Goal: Task Accomplishment & Management: Complete application form

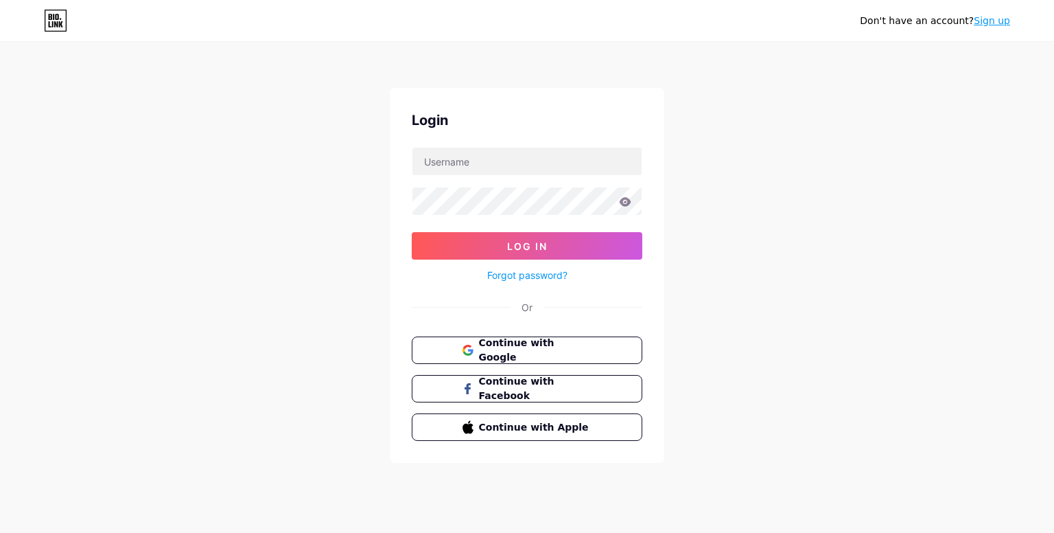
click at [991, 23] on link "Sign up" at bounding box center [992, 20] width 36 height 11
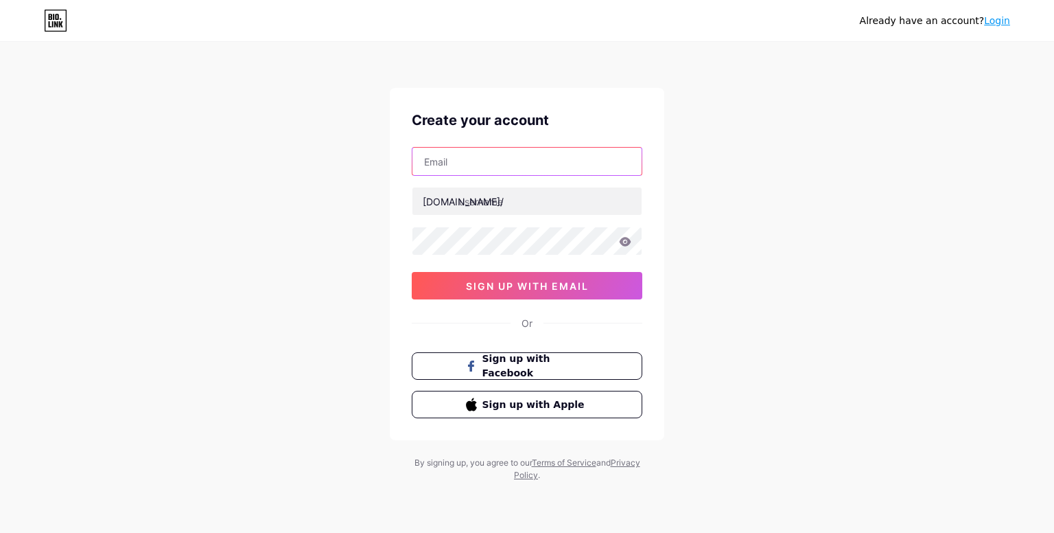
click at [477, 165] on input "text" at bounding box center [526, 161] width 229 height 27
click at [570, 171] on input "text" at bounding box center [526, 161] width 229 height 27
click at [570, 160] on input "text" at bounding box center [526, 161] width 229 height 27
click at [505, 164] on input "[EMAIL_ADDRESS][DOMAIN_NAME]" at bounding box center [526, 161] width 229 height 27
type input "[EMAIL_ADDRESS][DOMAIN_NAME]"
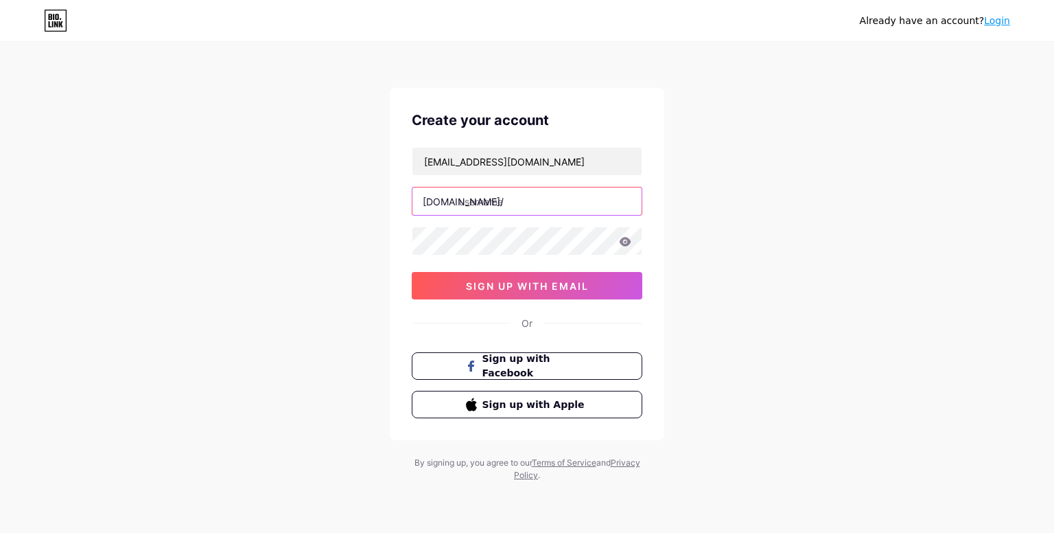
click at [494, 201] on input "text" at bounding box center [526, 200] width 229 height 27
paste input "worldsciencechampionship2k25"
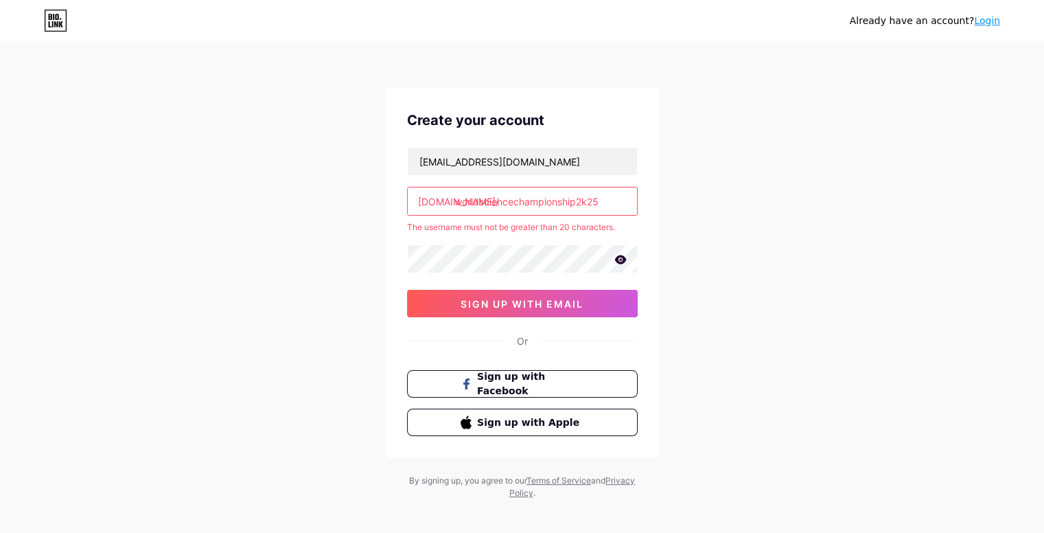
click at [588, 200] on input "worldsciencechampionship2k25" at bounding box center [522, 200] width 229 height 27
click at [599, 201] on input "worldsciencechampionship25" at bounding box center [522, 200] width 229 height 27
click at [496, 201] on input "worldsciencechampionshipsworldsciencechampionshi" at bounding box center [522, 200] width 229 height 27
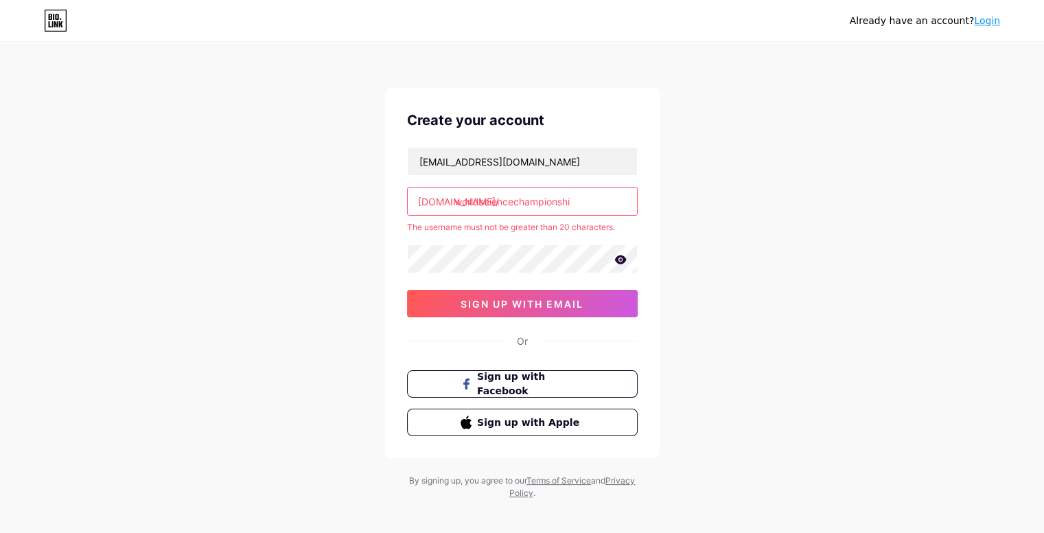
click at [573, 204] on input "worldsciencechampionshi" at bounding box center [522, 200] width 229 height 27
type input "worldsciencechampionship"
